Goal: Information Seeking & Learning: Learn about a topic

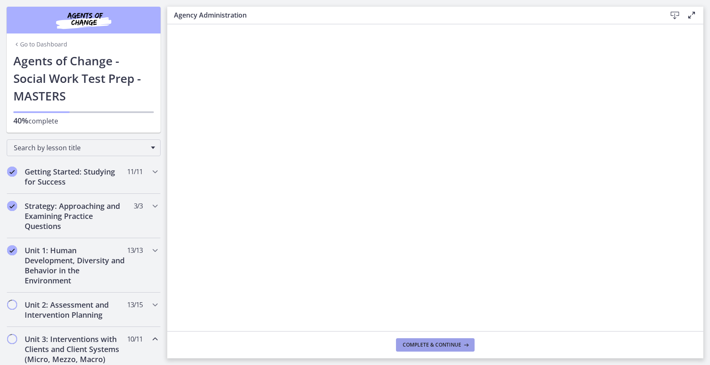
click at [431, 339] on button "Complete & continue" at bounding box center [435, 344] width 79 height 13
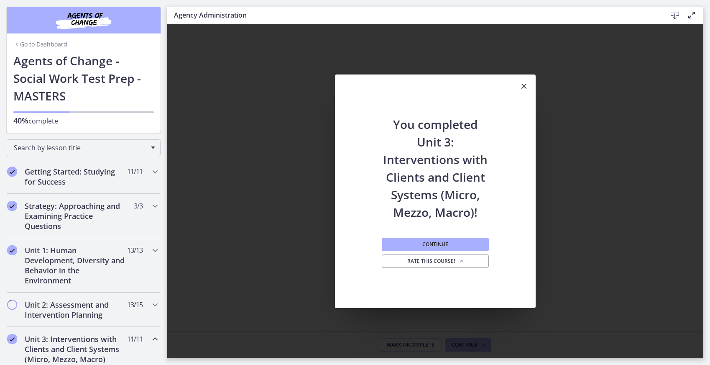
click at [528, 85] on icon "Close" at bounding box center [524, 86] width 10 height 10
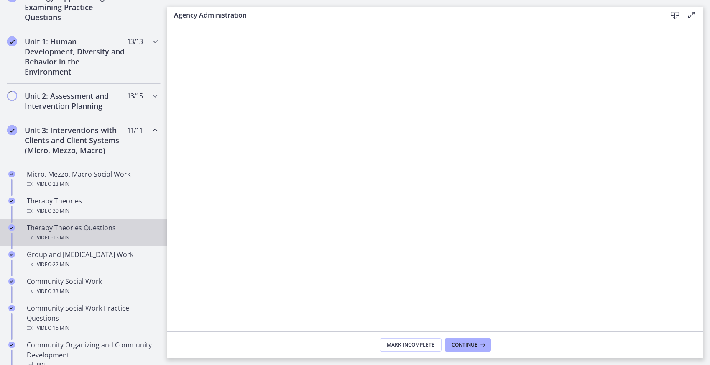
scroll to position [207, 0]
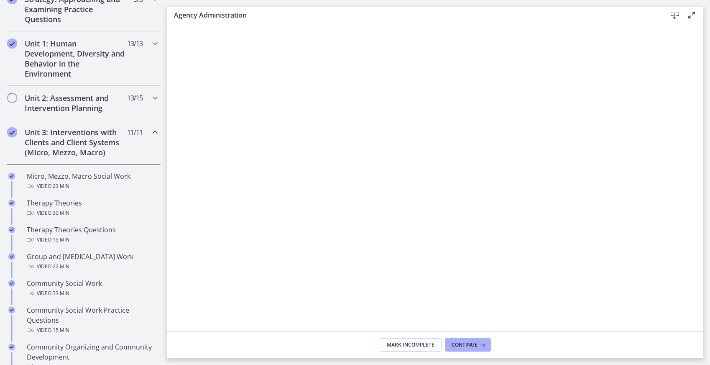
click at [150, 131] on icon "Chapters" at bounding box center [155, 132] width 10 height 10
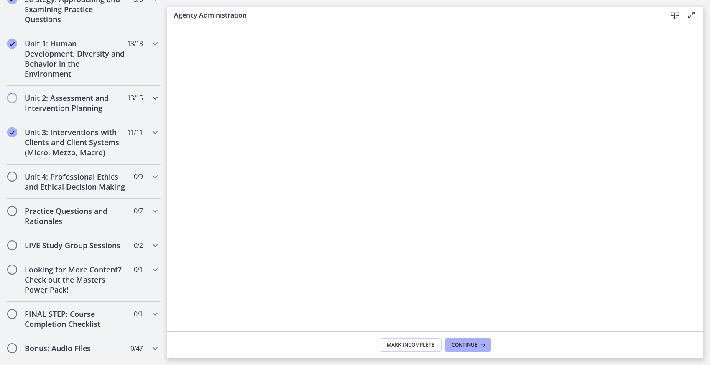
click at [115, 98] on h2 "Unit 2: Assessment and Intervention Planning" at bounding box center [76, 103] width 102 height 20
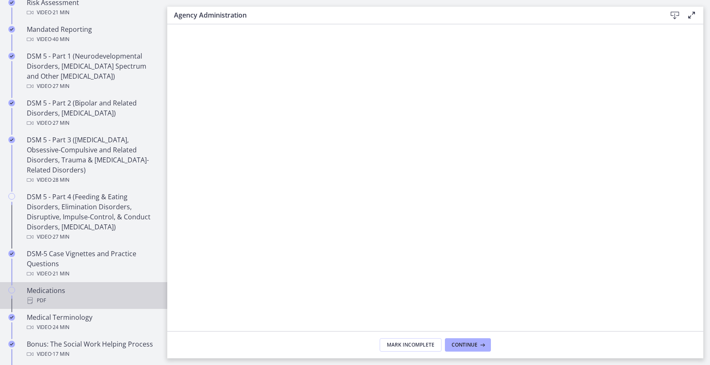
scroll to position [380, 0]
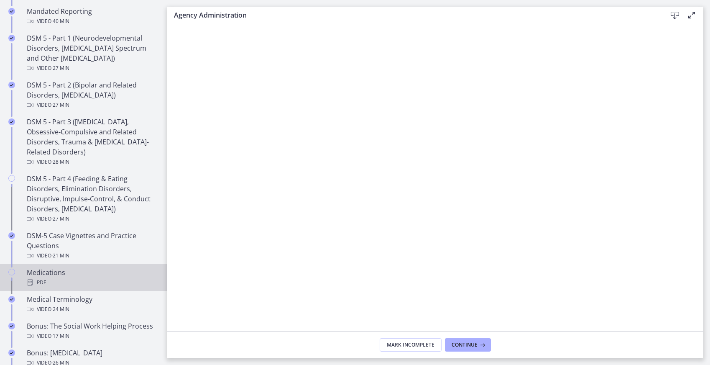
click at [66, 270] on div "Medications PDF" at bounding box center [92, 277] width 130 height 20
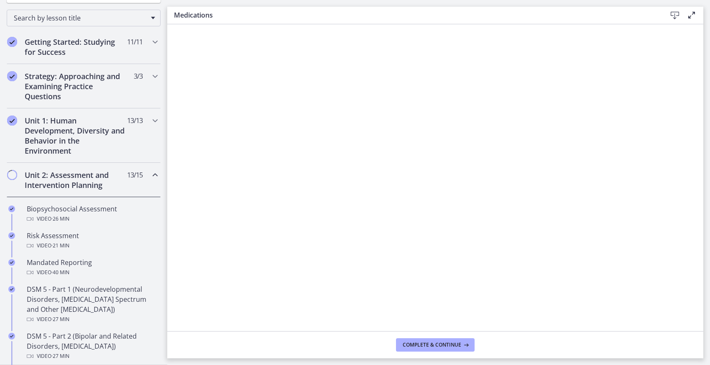
scroll to position [93, 0]
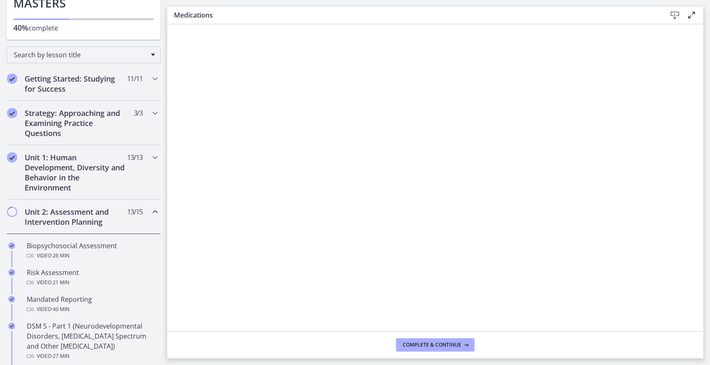
click at [143, 211] on div "Unit 2: Assessment and Intervention Planning 13 / 15 Completed" at bounding box center [84, 216] width 154 height 34
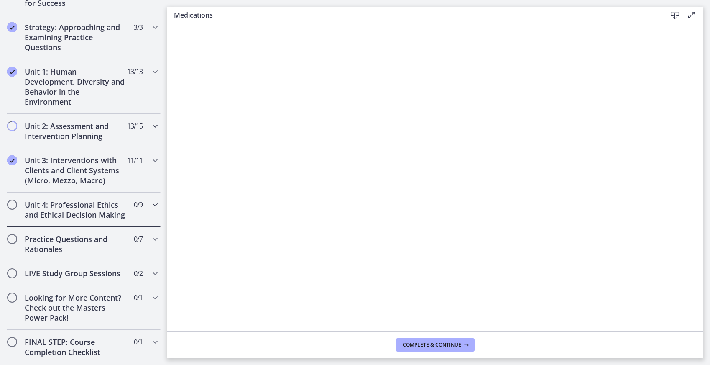
scroll to position [204, 0]
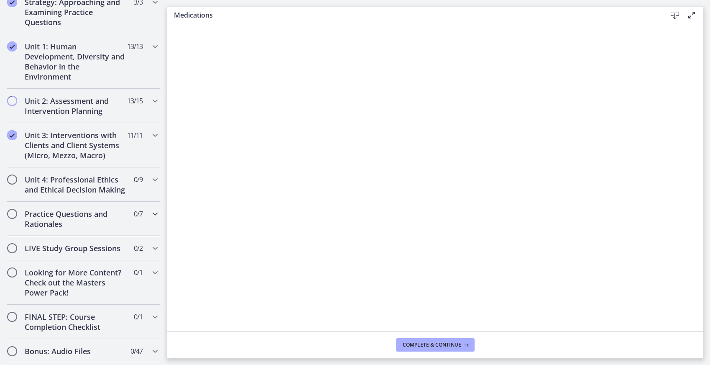
click at [99, 229] on h2 "Practice Questions and Rationales" at bounding box center [76, 219] width 102 height 20
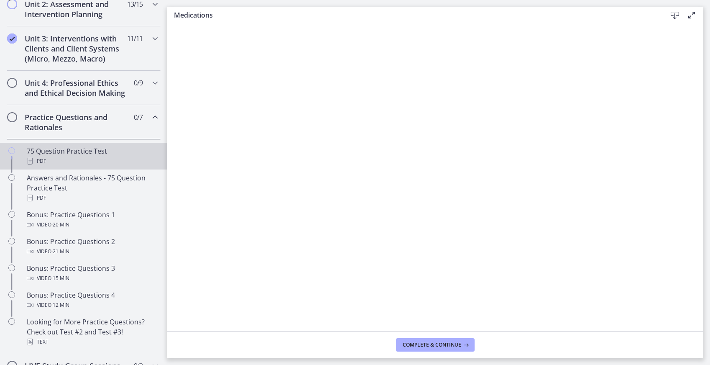
scroll to position [314, 0]
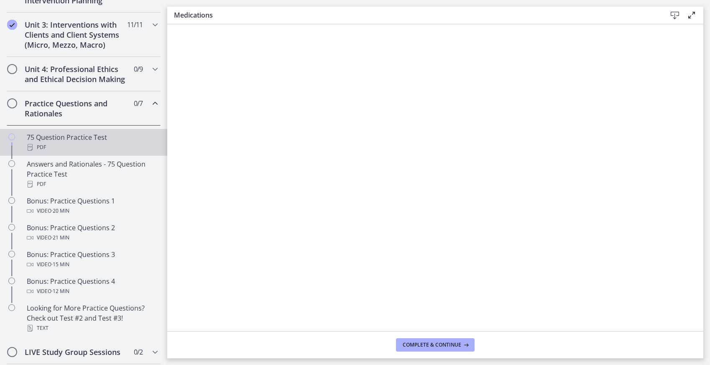
click at [90, 151] on div "75 Question Practice Test PDF" at bounding box center [92, 142] width 130 height 20
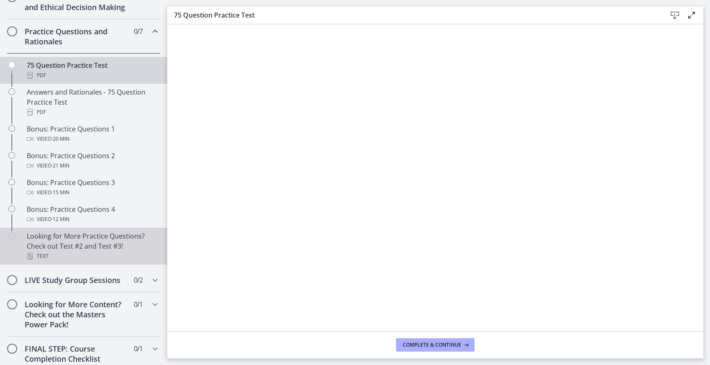
scroll to position [393, 0]
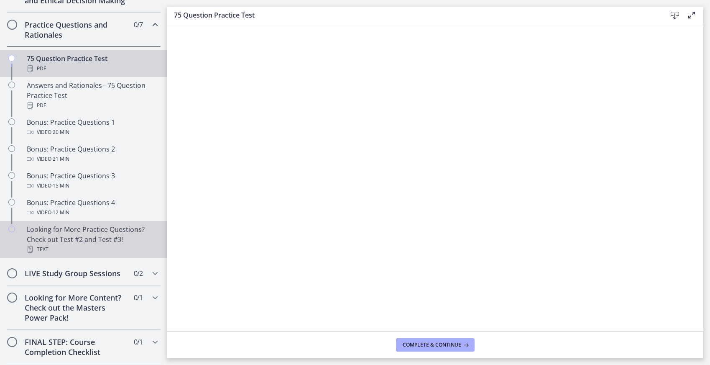
click at [89, 244] on div "Looking for More Practice Questions? Check out Test #2 and Test #3! Text" at bounding box center [92, 239] width 130 height 30
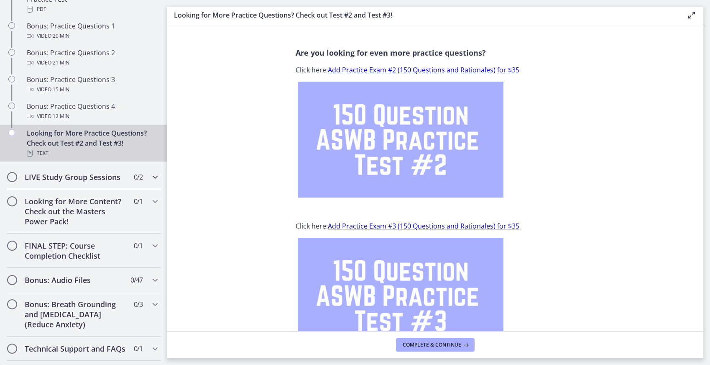
click at [94, 182] on h2 "LIVE Study Group Sessions" at bounding box center [76, 177] width 102 height 10
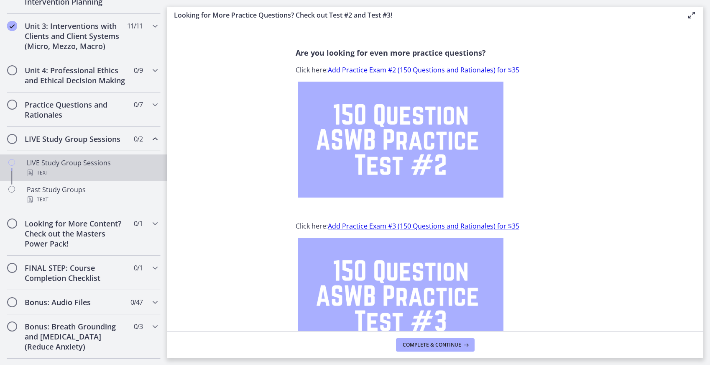
scroll to position [312, 0]
click at [98, 179] on div "Text" at bounding box center [92, 173] width 130 height 10
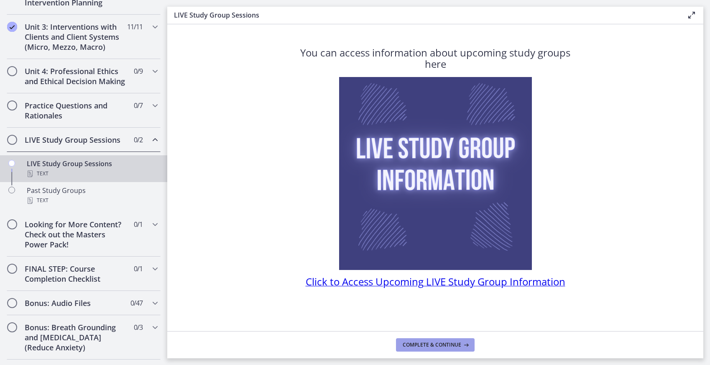
click at [441, 342] on span "Complete & continue" at bounding box center [432, 344] width 59 height 7
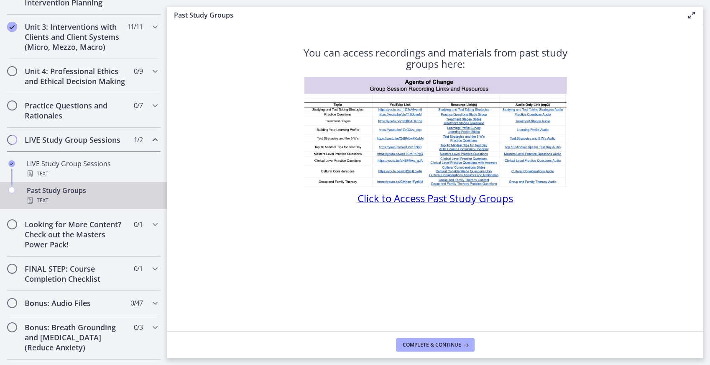
click at [55, 202] on div "Past Study Groups Text" at bounding box center [92, 195] width 130 height 20
click at [445, 343] on span "Complete & continue" at bounding box center [432, 344] width 59 height 7
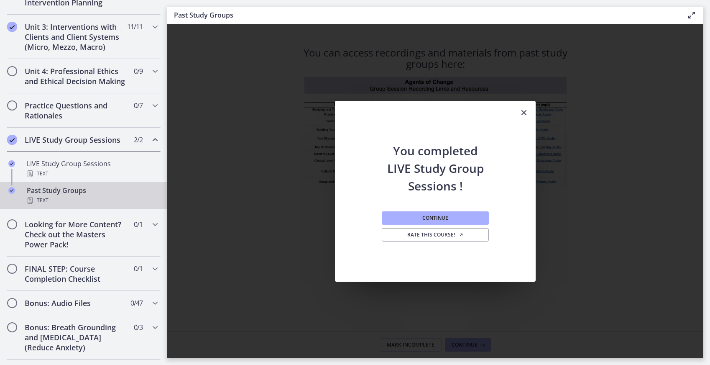
click at [522, 112] on icon "Close" at bounding box center [524, 112] width 10 height 10
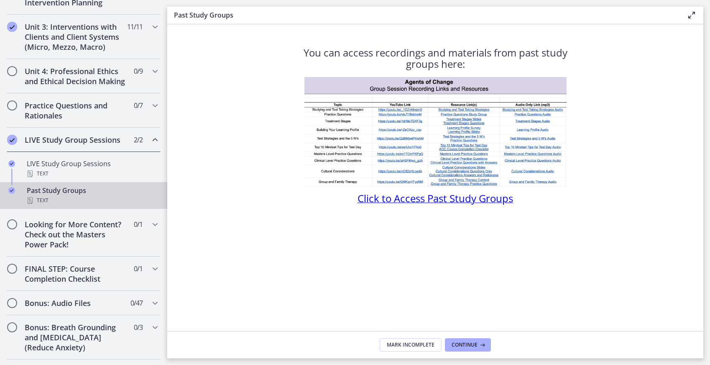
click at [150, 145] on icon "Chapters" at bounding box center [155, 140] width 10 height 10
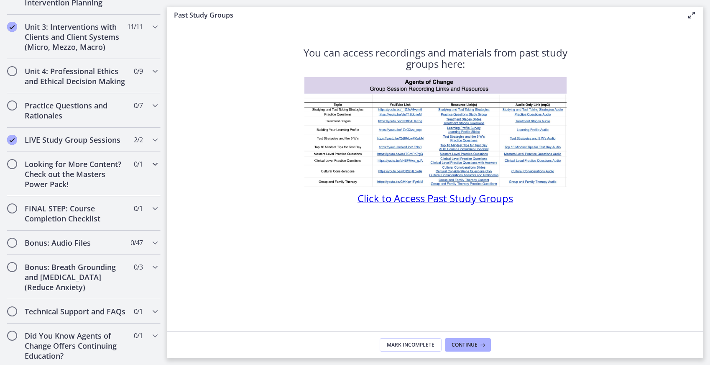
click at [117, 178] on h2 "Looking for More Content? Check out the Masters Power Pack!" at bounding box center [76, 174] width 102 height 30
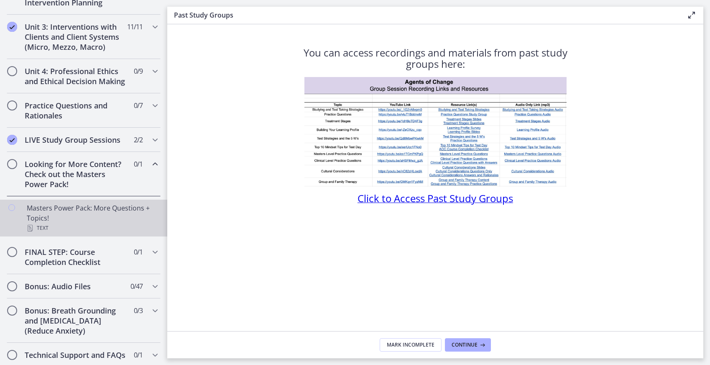
click at [62, 219] on div "Masters Power Pack: More Questions + Topics! Text" at bounding box center [92, 218] width 130 height 30
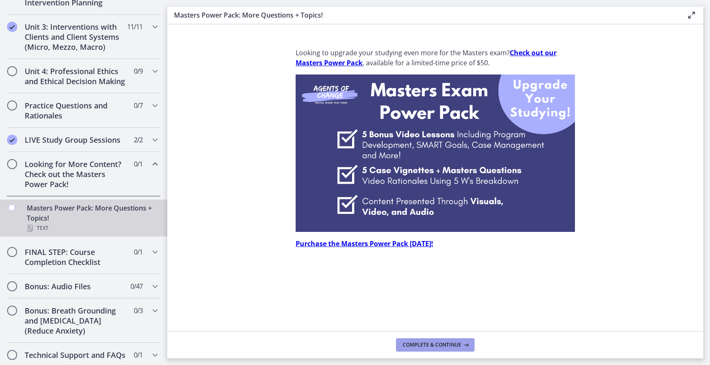
click at [439, 342] on span "Complete & continue" at bounding box center [432, 344] width 59 height 7
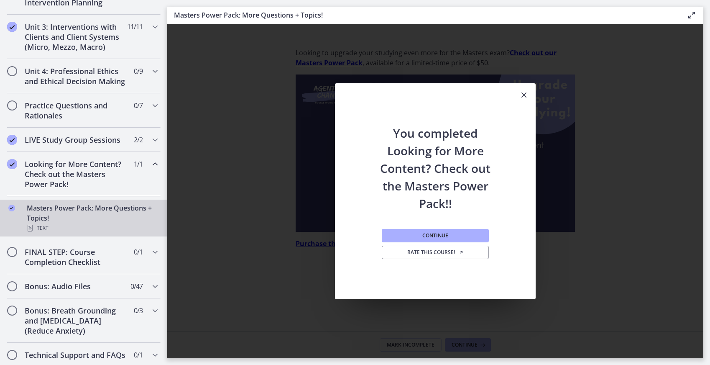
click at [524, 96] on icon "Close" at bounding box center [524, 95] width 10 height 10
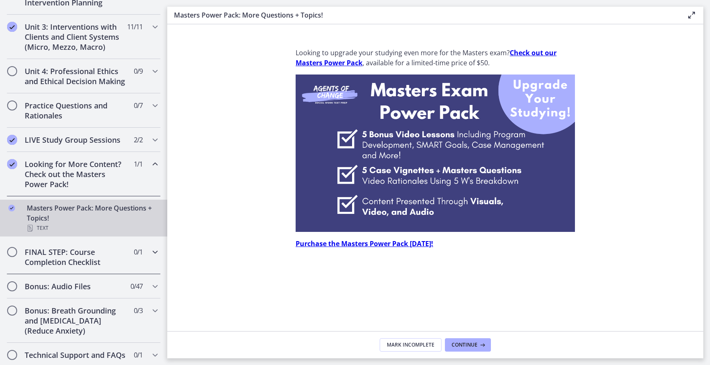
click at [74, 262] on h2 "FINAL STEP: Course Completion Checklist" at bounding box center [76, 257] width 102 height 20
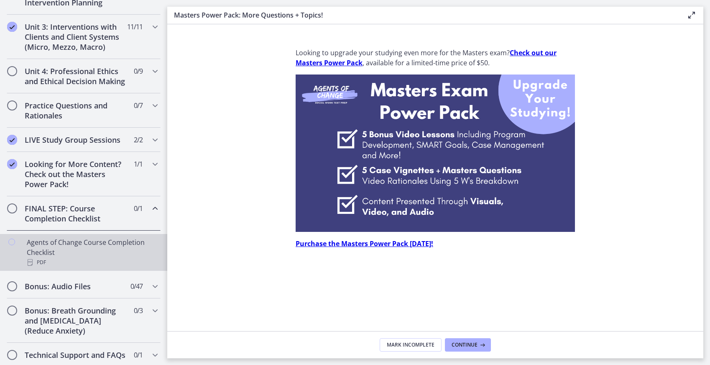
click at [63, 258] on div "Agents of Change Course Completion Checklist PDF" at bounding box center [92, 252] width 130 height 30
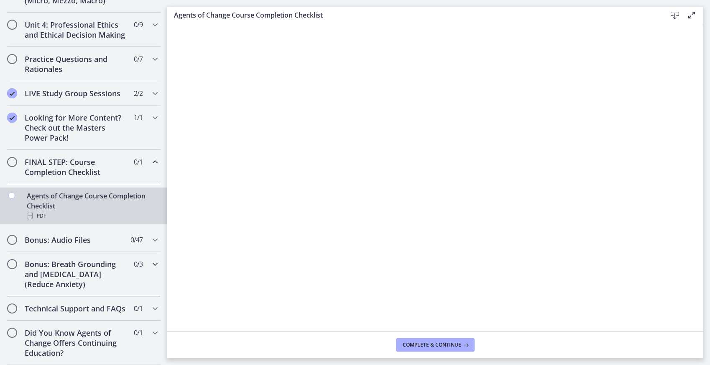
scroll to position [378, 0]
click at [135, 235] on span "0 / 47 Completed" at bounding box center [136, 240] width 12 height 10
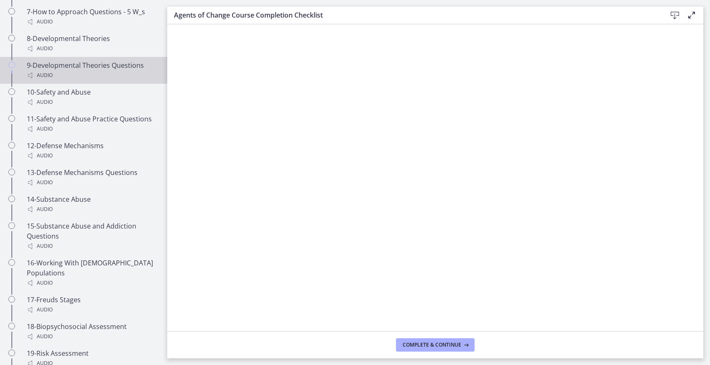
scroll to position [559, 0]
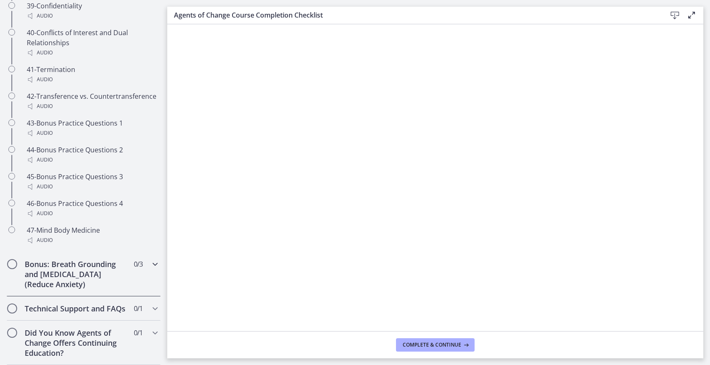
click at [111, 267] on h2 "Bonus: Breath Grounding and [MEDICAL_DATA] (Reduce Anxiety)" at bounding box center [76, 274] width 102 height 30
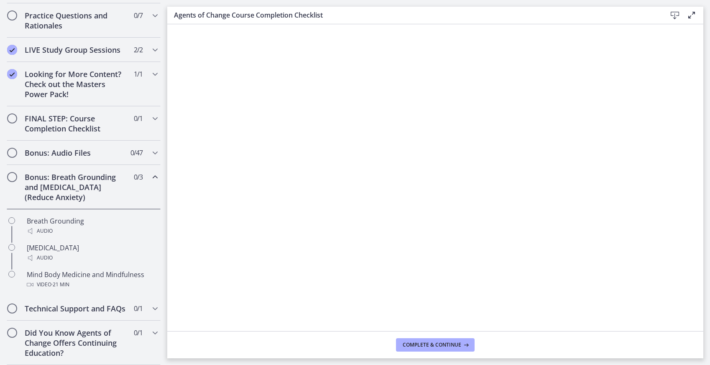
scroll to position [422, 0]
click at [97, 303] on h2 "Technical Support and FAQs" at bounding box center [76, 308] width 102 height 10
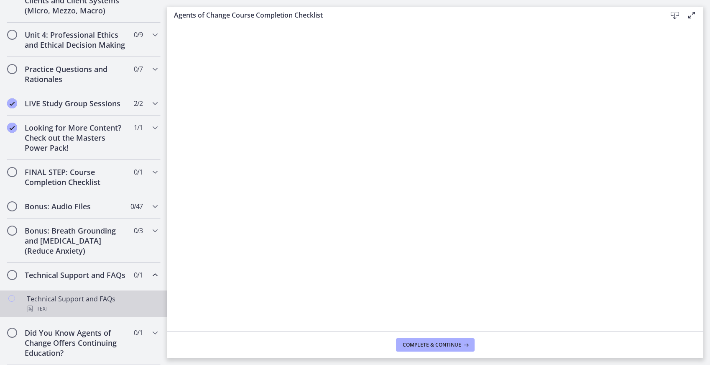
scroll to position [368, 0]
click at [90, 304] on div "Text" at bounding box center [92, 308] width 130 height 10
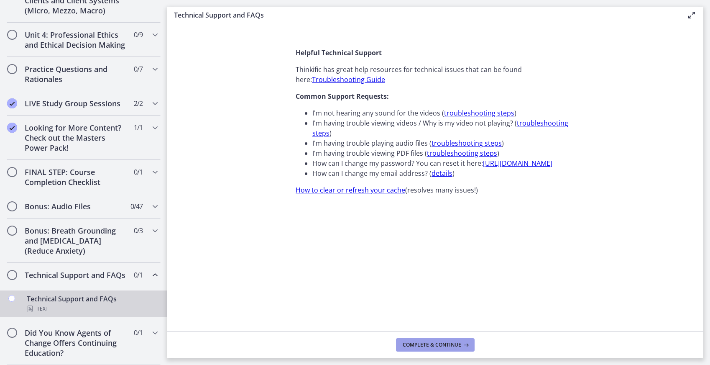
click at [436, 348] on button "Complete & continue" at bounding box center [435, 344] width 79 height 13
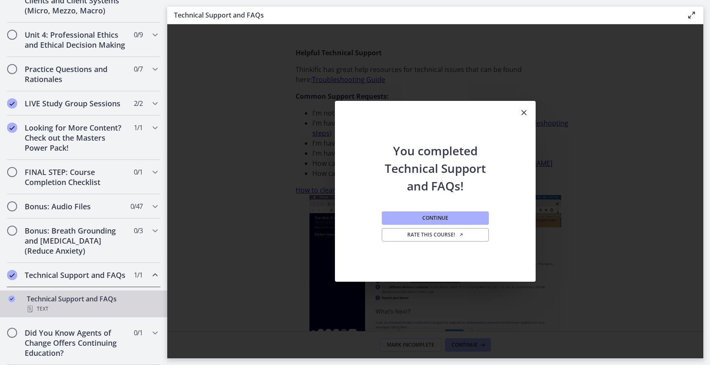
click at [528, 111] on icon "Close" at bounding box center [524, 112] width 10 height 10
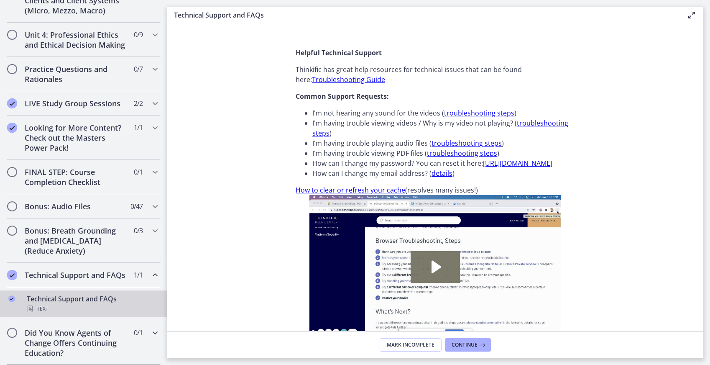
click at [99, 340] on h2 "Did You Know Agents of Change Offers Continuing Education?" at bounding box center [76, 342] width 102 height 30
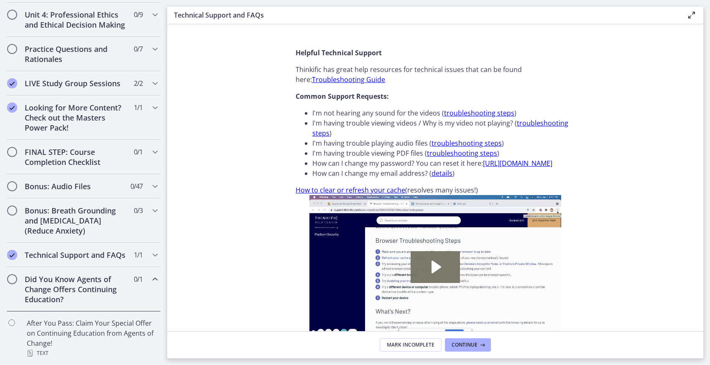
click at [125, 305] on div "Did You Know Agents of Change Offers Continuing Education? 0 / 1 Completed" at bounding box center [84, 289] width 154 height 44
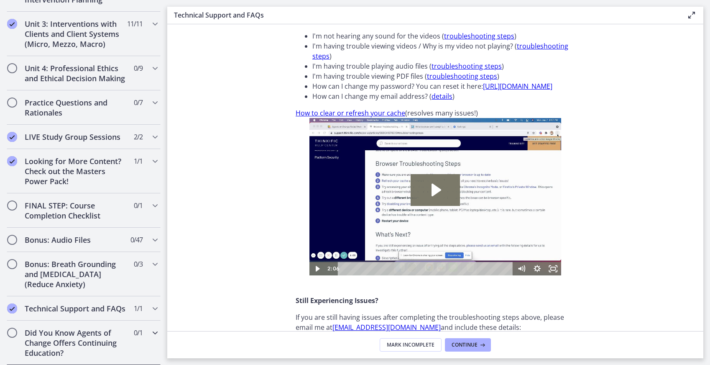
scroll to position [245, 0]
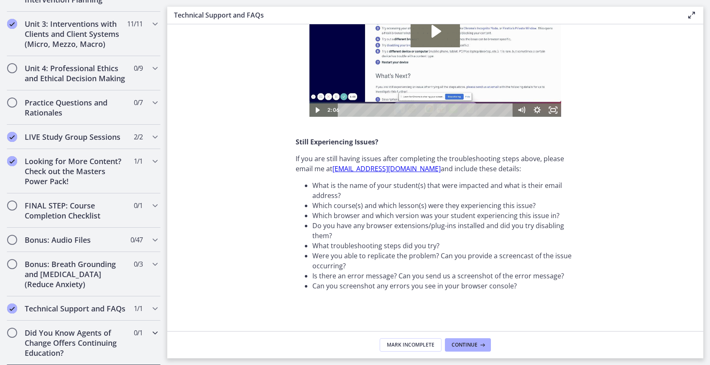
click at [115, 341] on h2 "Did You Know Agents of Change Offers Continuing Education?" at bounding box center [76, 342] width 102 height 30
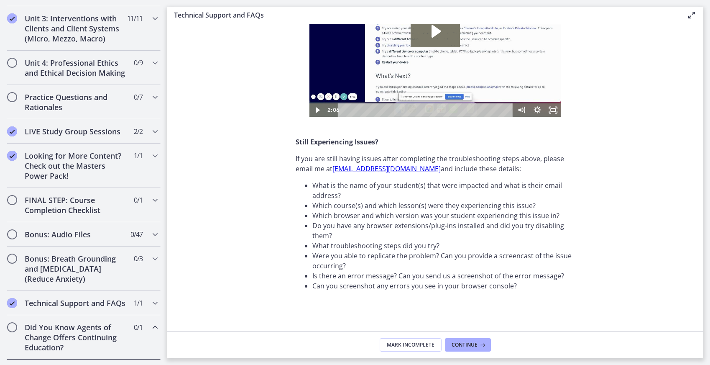
scroll to position [368, 0]
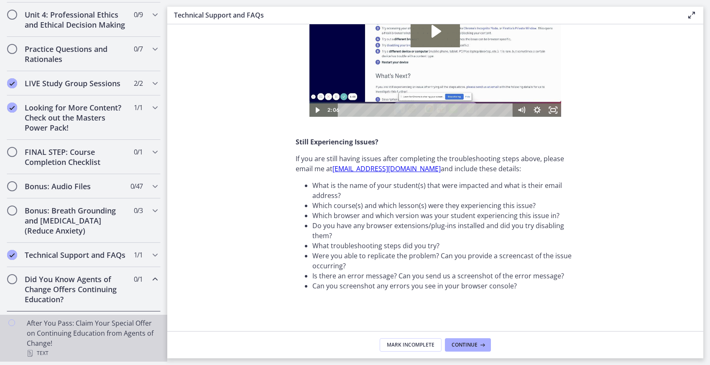
click at [68, 352] on div "After You Pass: Claim Your Special Offer on Continuing Education from Agents of…" at bounding box center [92, 338] width 130 height 40
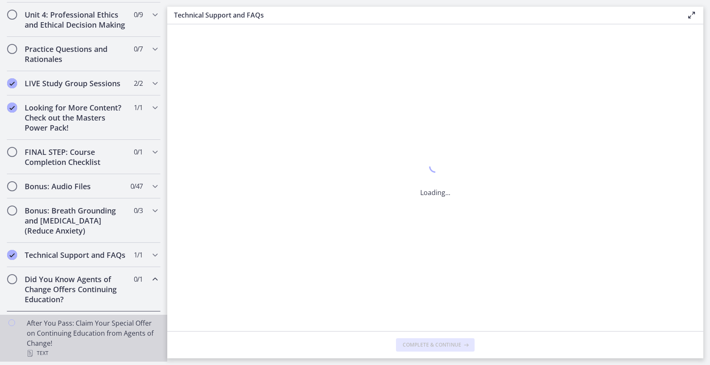
scroll to position [0, 0]
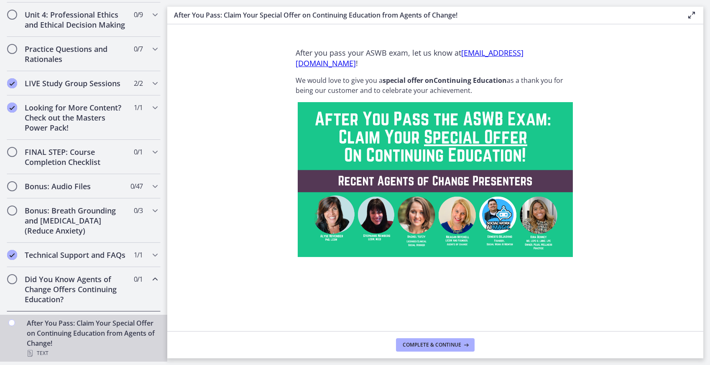
click at [55, 347] on div "After You Pass: Claim Your Special Offer on Continuing Education from Agents of…" at bounding box center [92, 338] width 130 height 40
click at [97, 275] on h2 "Did You Know Agents of Change Offers Continuing Education?" at bounding box center [76, 289] width 102 height 30
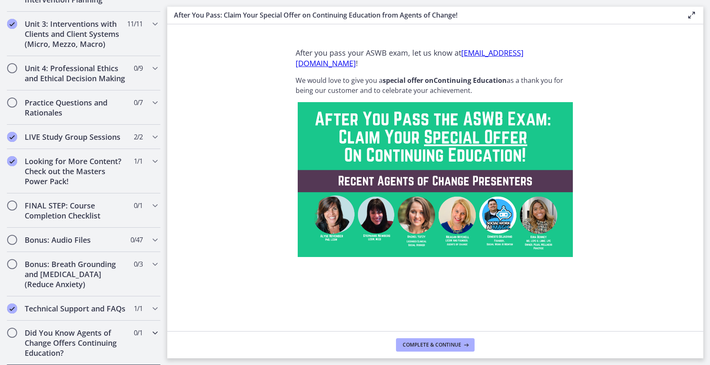
drag, startPoint x: 101, startPoint y: 332, endPoint x: 104, endPoint y: 312, distance: 20.3
click at [101, 332] on h2 "Did You Know Agents of Change Offers Continuing Education?" at bounding box center [76, 342] width 102 height 30
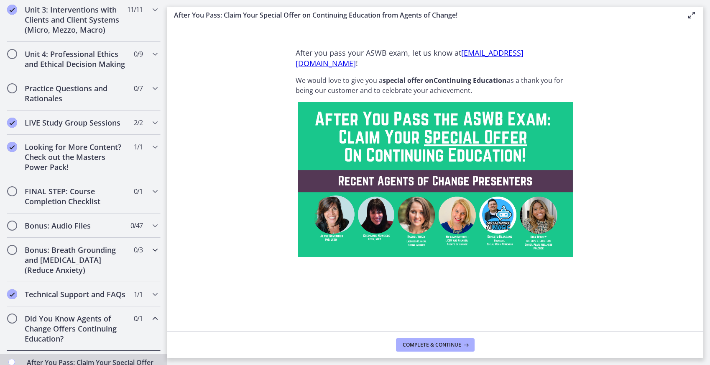
scroll to position [322, 0]
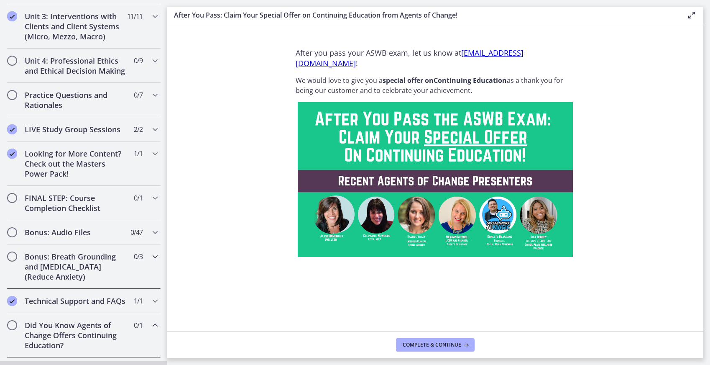
click at [84, 273] on h2 "Bonus: Breath Grounding and [MEDICAL_DATA] (Reduce Anxiety)" at bounding box center [76, 266] width 102 height 30
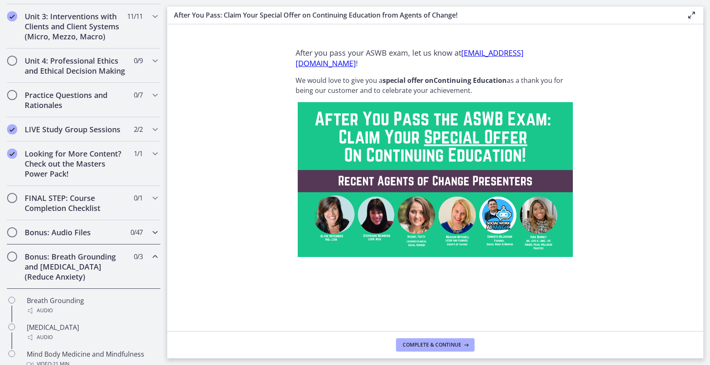
click at [93, 237] on h2 "Bonus: Audio Files" at bounding box center [76, 232] width 102 height 10
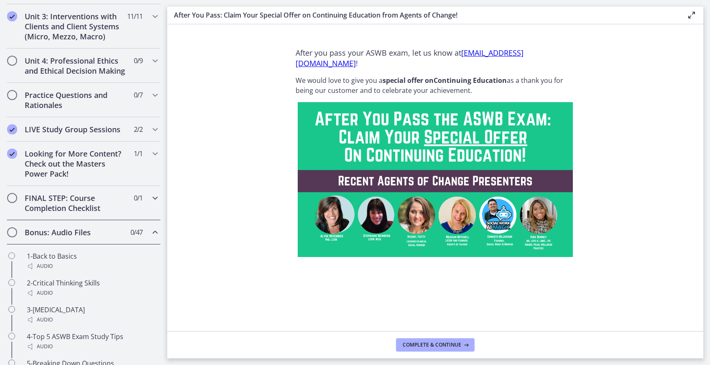
click at [98, 213] on h2 "FINAL STEP: Course Completion Checklist" at bounding box center [76, 203] width 102 height 20
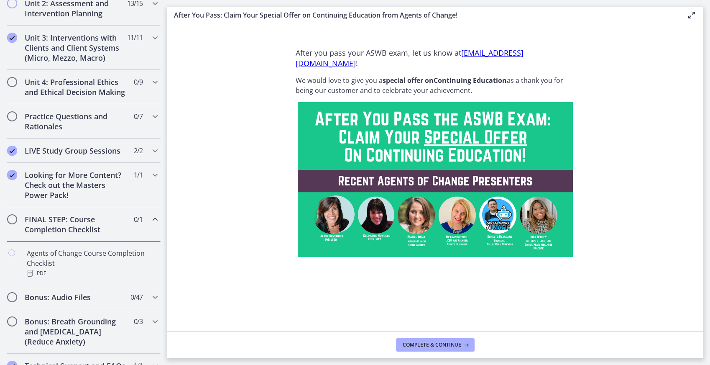
scroll to position [218, 0]
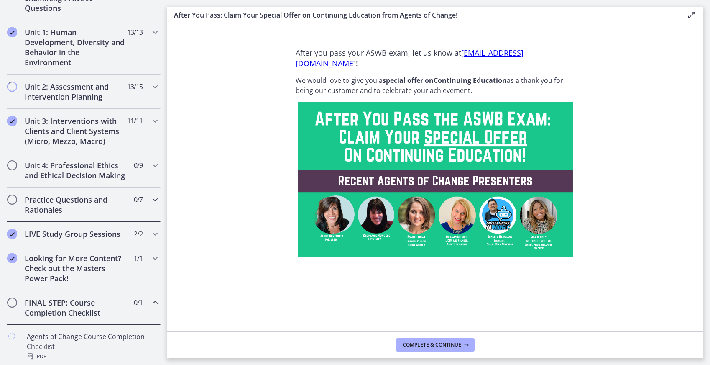
click at [83, 214] on h2 "Practice Questions and Rationales" at bounding box center [76, 204] width 102 height 20
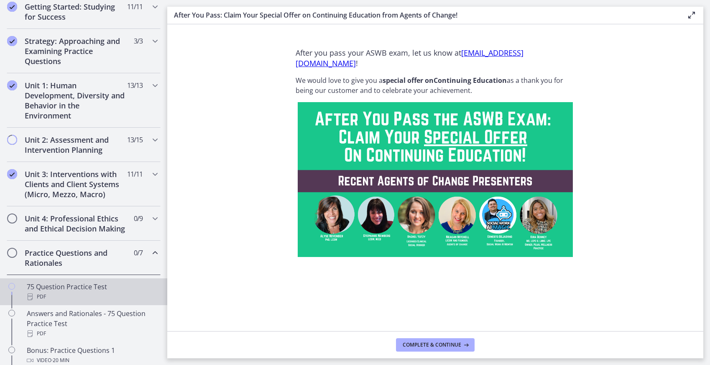
scroll to position [139, 0]
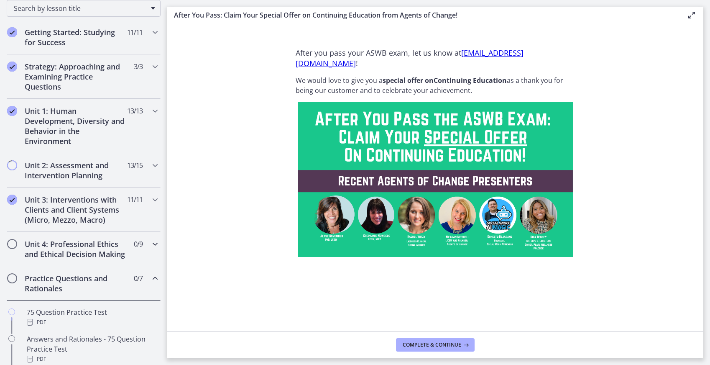
click at [96, 251] on h2 "Unit 4: Professional Ethics and Ethical Decision Making" at bounding box center [76, 249] width 102 height 20
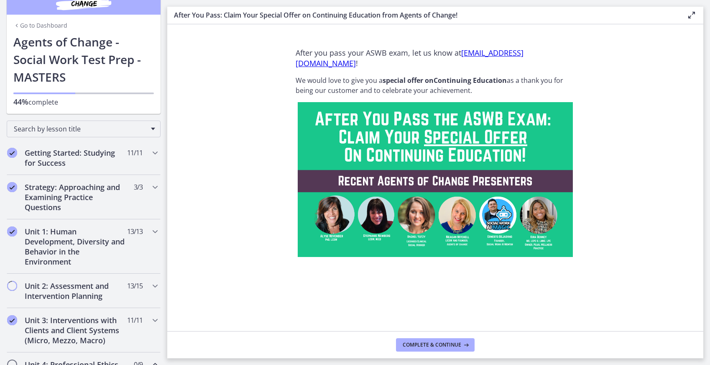
scroll to position [0, 0]
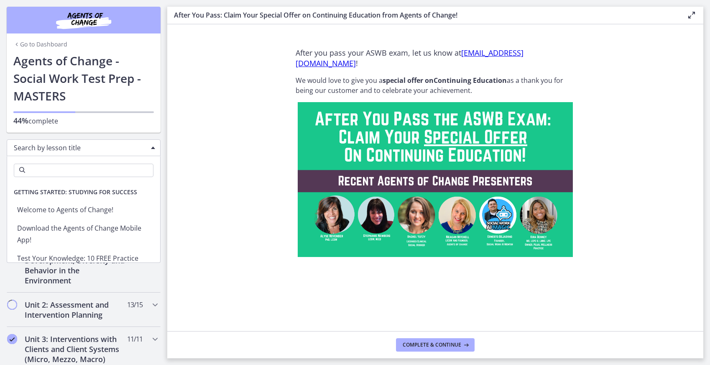
click at [142, 152] on div "Search by lesson title" at bounding box center [84, 147] width 154 height 17
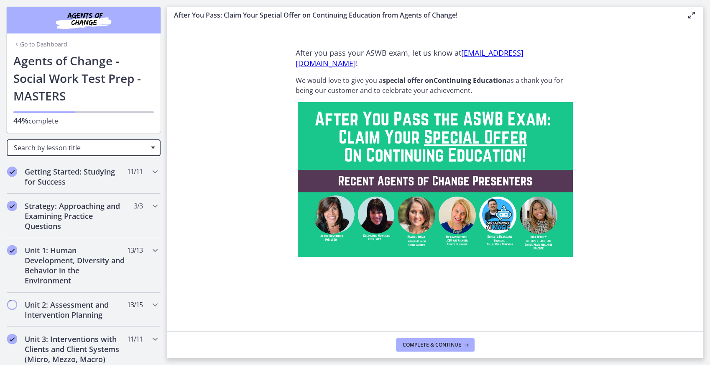
click at [151, 147] on span "Chapters" at bounding box center [153, 147] width 4 height 3
click at [127, 173] on span "11 / 11 Completed" at bounding box center [134, 171] width 15 height 10
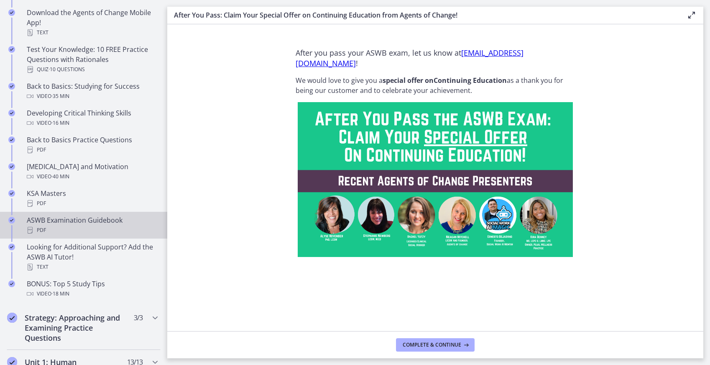
scroll to position [228, 0]
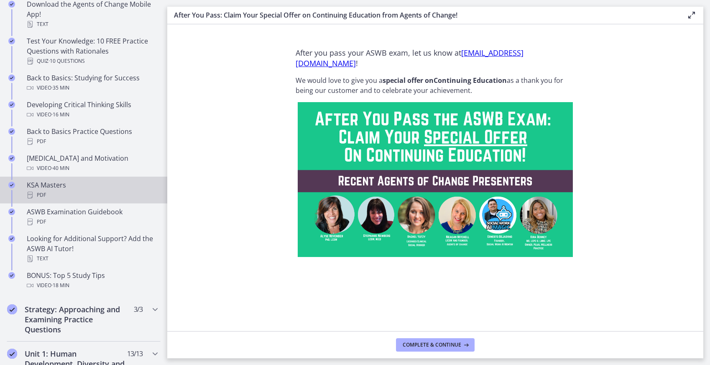
click at [113, 194] on div "PDF" at bounding box center [92, 195] width 130 height 10
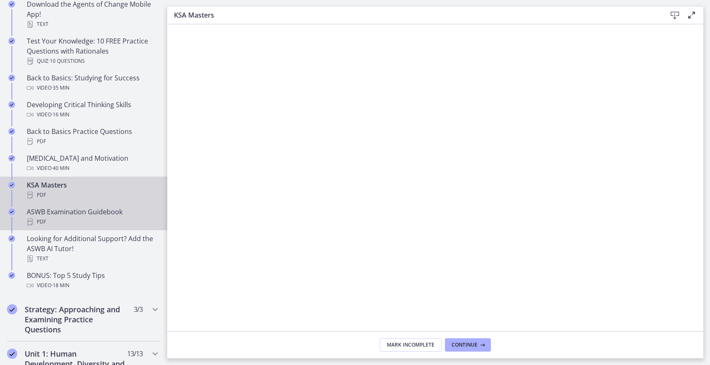
click at [74, 215] on div "ASWB Examination Guidebook PDF" at bounding box center [92, 217] width 130 height 20
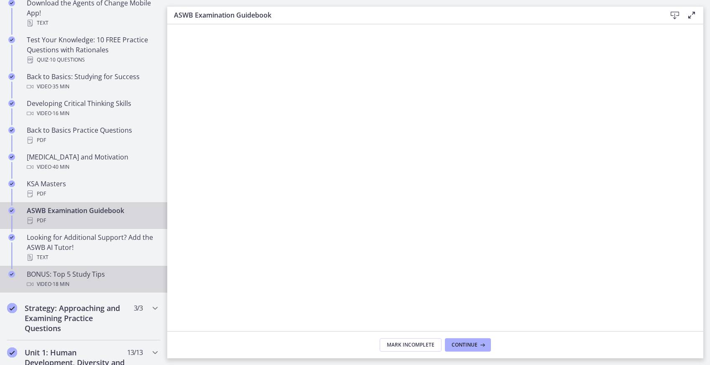
scroll to position [230, 0]
click at [91, 279] on div "Video · 18 min" at bounding box center [92, 283] width 130 height 10
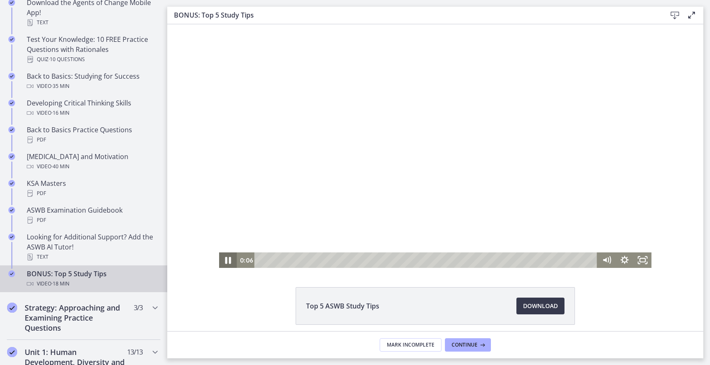
click at [229, 263] on icon "Pause" at bounding box center [228, 259] width 22 height 18
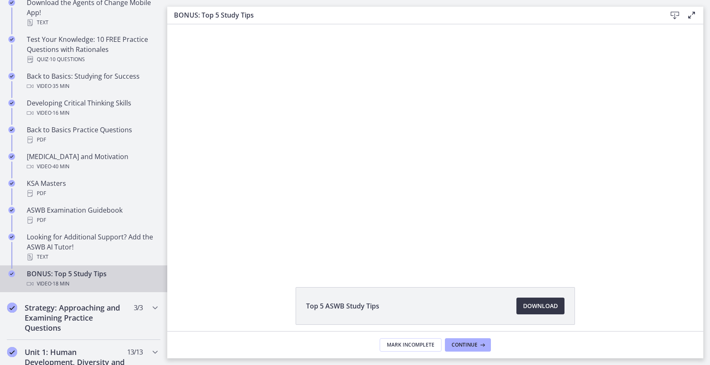
click at [529, 306] on span "Download Opens in a new window" at bounding box center [540, 306] width 35 height 10
